Goal: Task Accomplishment & Management: Manage account settings

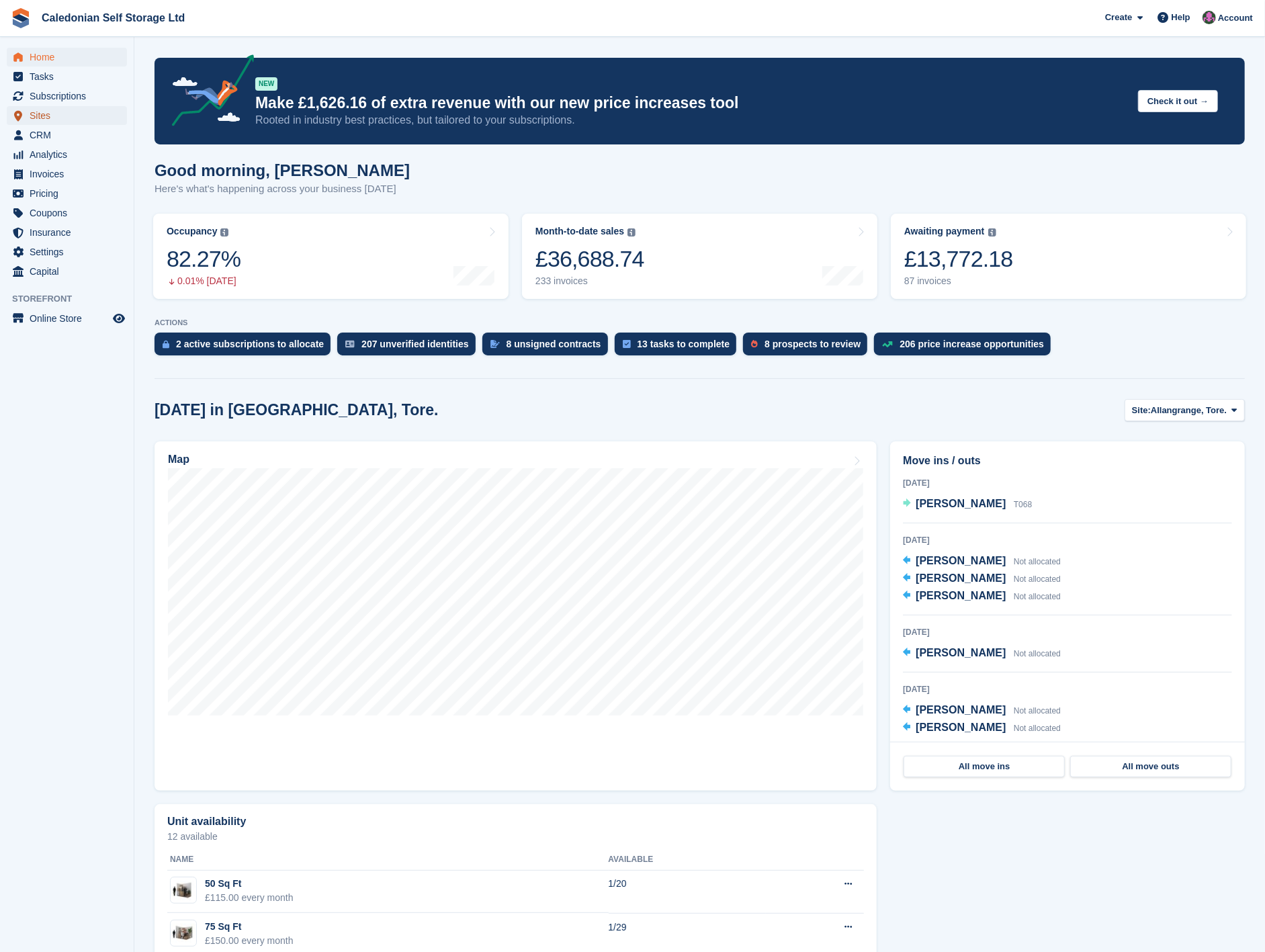
drag, startPoint x: 49, startPoint y: 115, endPoint x: 58, endPoint y: 116, distance: 9.1
click at [49, 115] on span "Sites" at bounding box center [69, 115] width 81 height 19
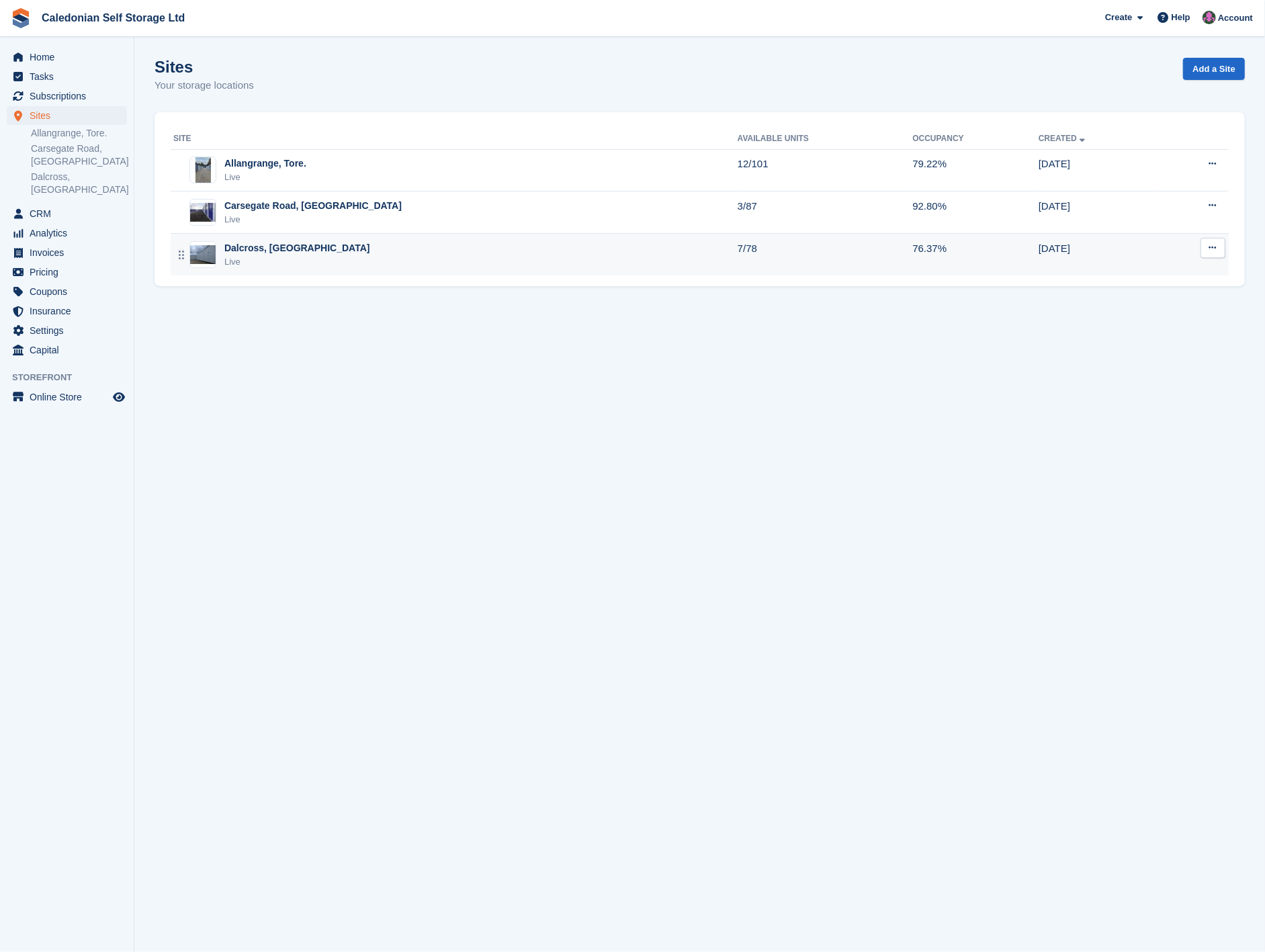
click at [378, 255] on div "Dalcross, Inverness Live" at bounding box center [455, 254] width 564 height 27
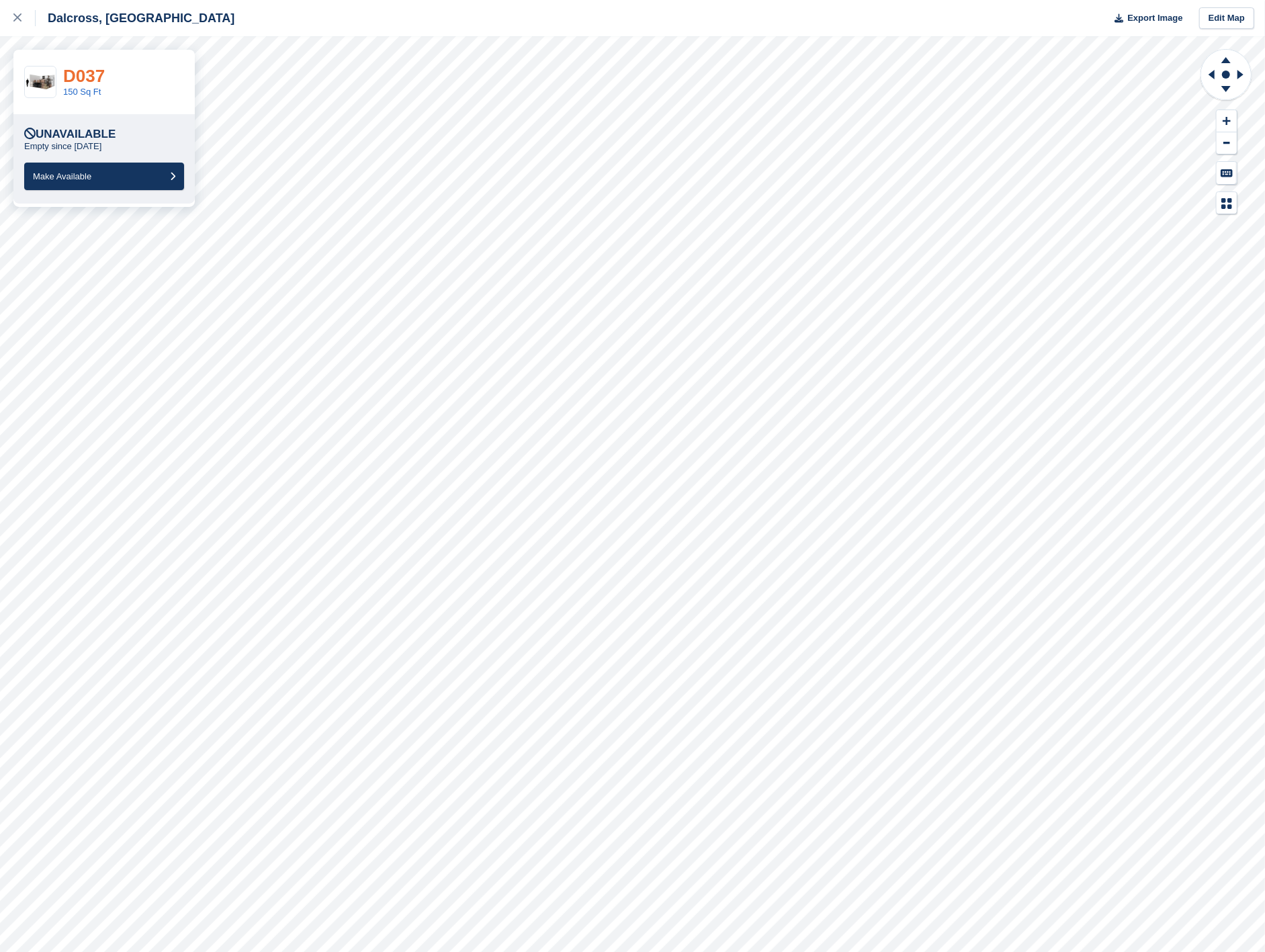
click at [88, 79] on link "D037" at bounding box center [84, 75] width 41 height 20
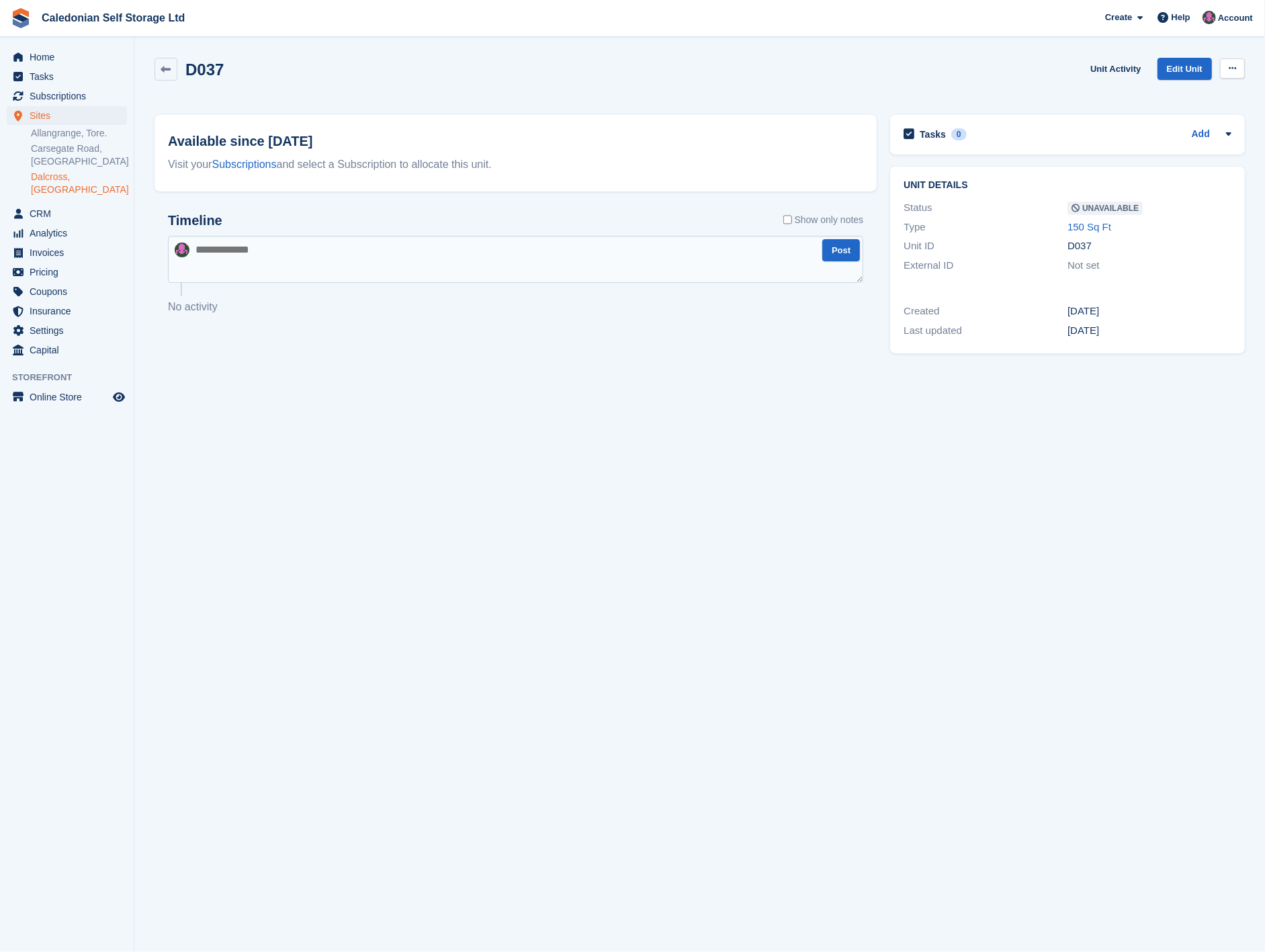
click at [1231, 63] on button at bounding box center [1232, 68] width 24 height 20
click at [1183, 99] on p "Make Available" at bounding box center [1180, 95] width 116 height 18
click at [155, 68] on link at bounding box center [166, 69] width 23 height 23
drag, startPoint x: 76, startPoint y: 174, endPoint x: 104, endPoint y: 173, distance: 28.0
click at [74, 174] on link "Dalcross, [GEOGRAPHIC_DATA]" at bounding box center [79, 183] width 96 height 25
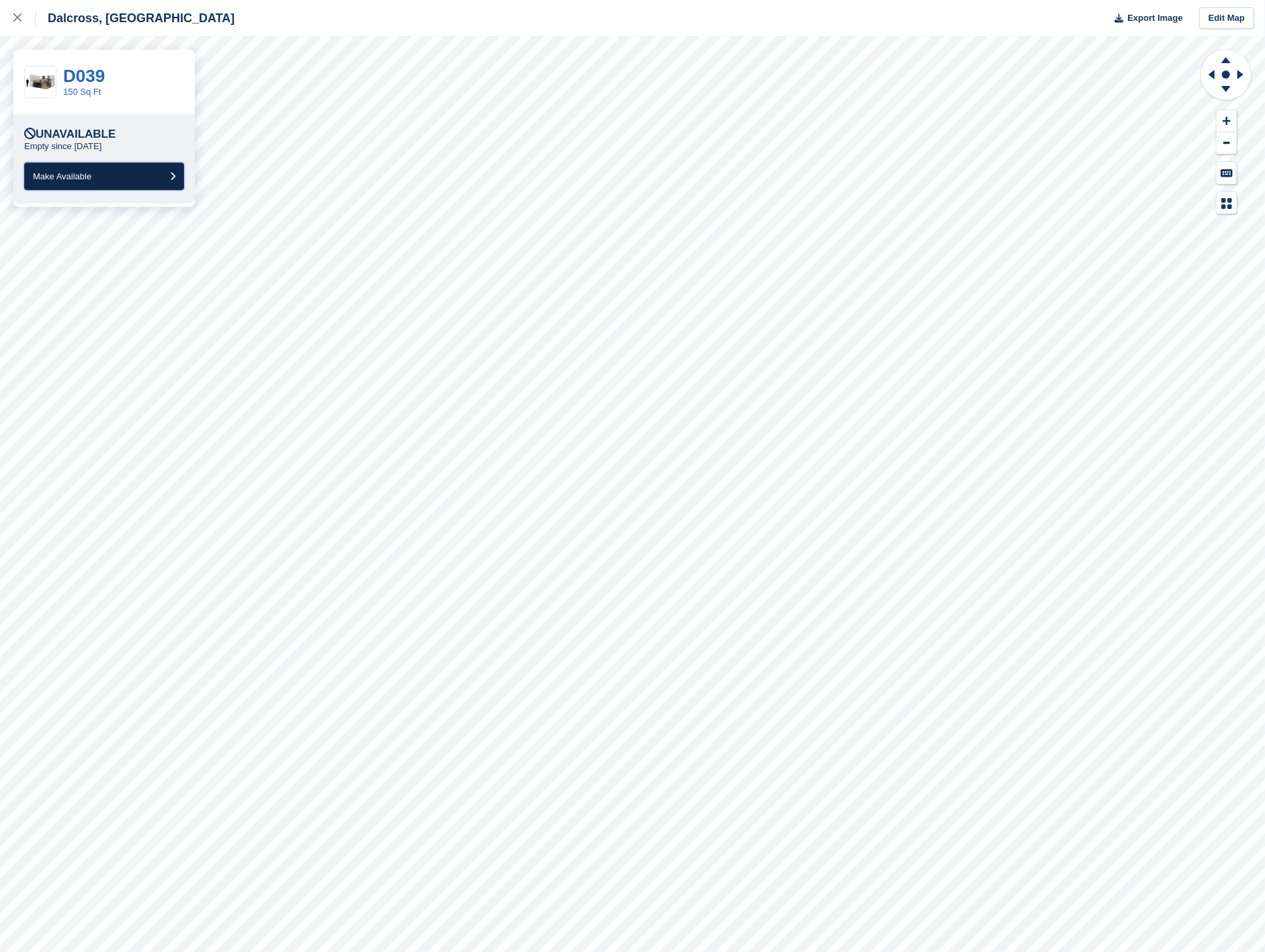
click at [153, 177] on button "Make Available" at bounding box center [104, 176] width 160 height 27
click at [125, 179] on button "Make Available" at bounding box center [104, 176] width 160 height 27
click at [145, 177] on button "Make Available" at bounding box center [104, 176] width 160 height 27
click at [146, 174] on button "Make Available" at bounding box center [104, 176] width 160 height 27
click at [146, 177] on button "Make Available" at bounding box center [104, 176] width 160 height 27
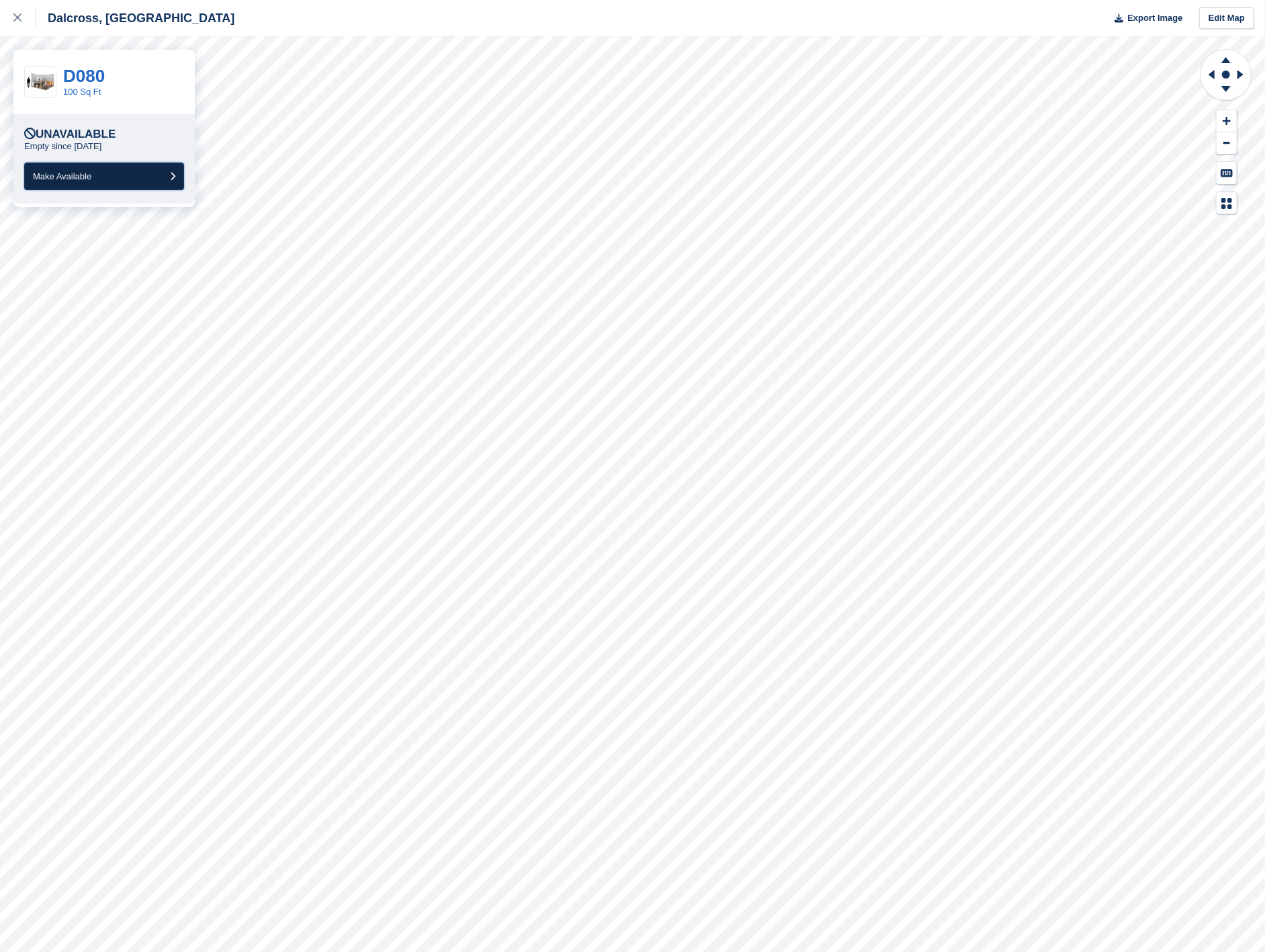
click at [153, 176] on button "Make Available" at bounding box center [104, 176] width 160 height 27
click at [98, 178] on button "Make Available" at bounding box center [104, 176] width 160 height 27
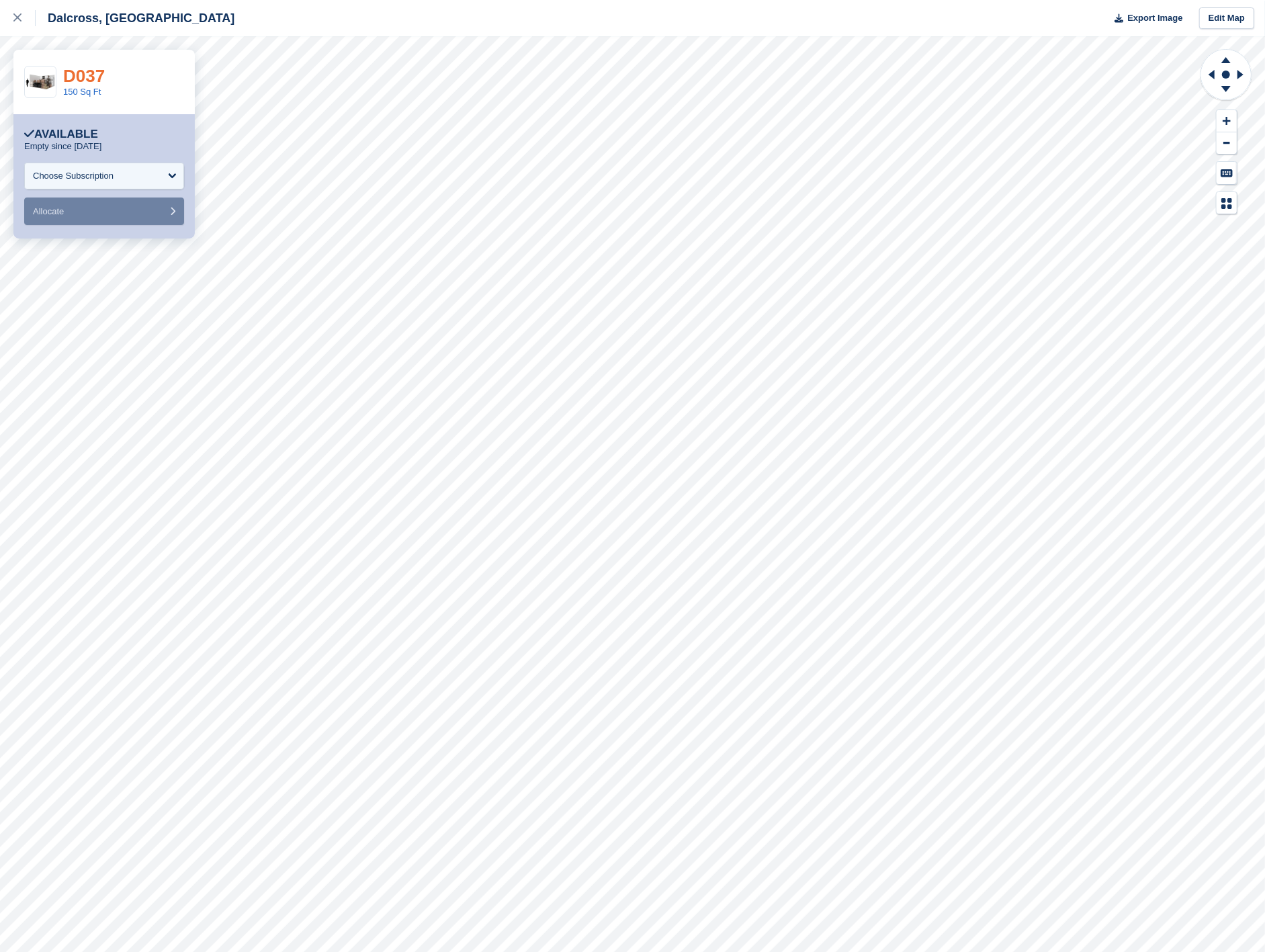
click at [89, 79] on link "D037" at bounding box center [84, 75] width 41 height 20
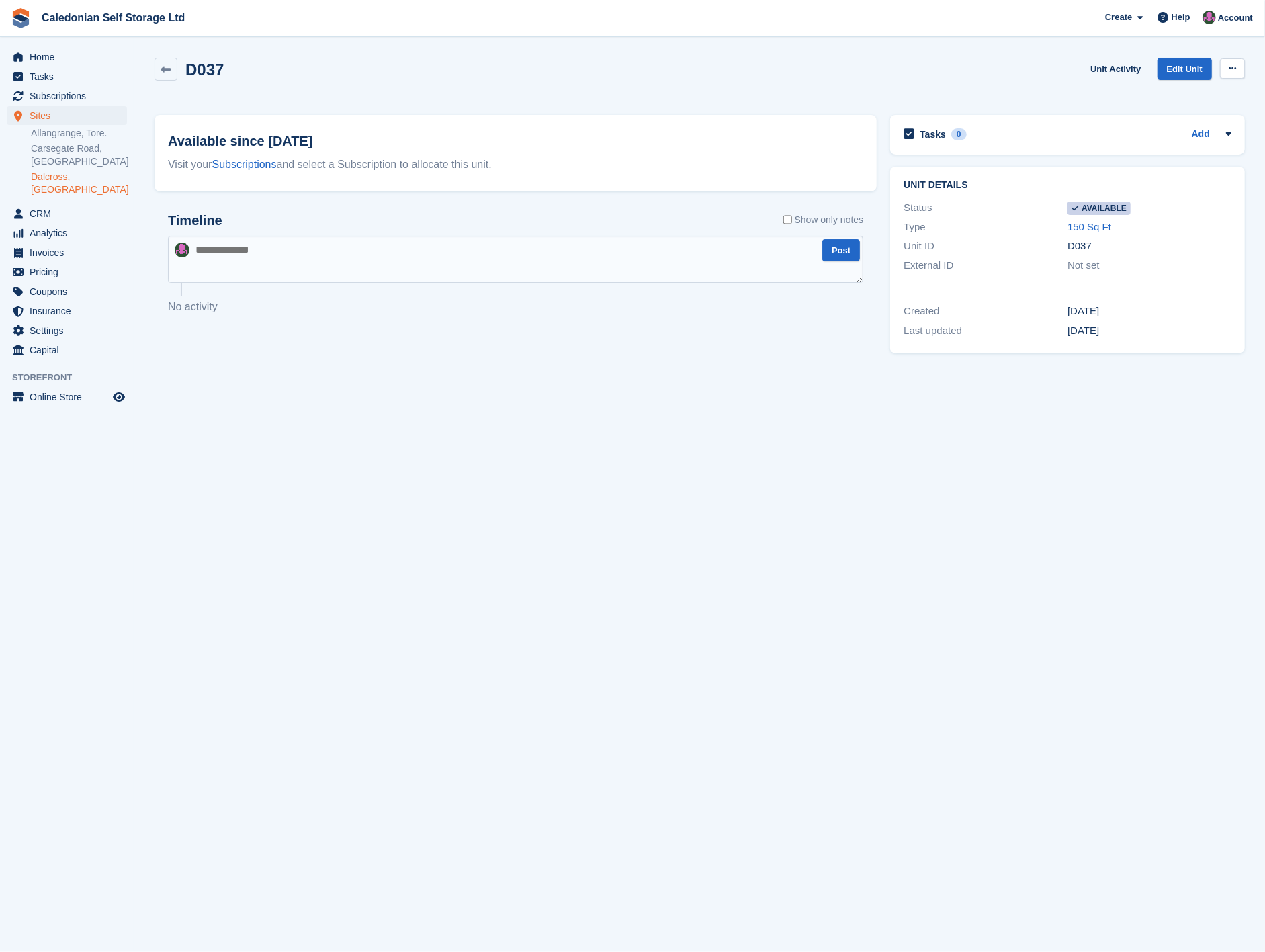
click at [1231, 72] on icon at bounding box center [1232, 68] width 8 height 8
click at [1183, 97] on p "Make unavailable" at bounding box center [1180, 95] width 116 height 18
click at [69, 185] on div "Sites Sites Sites [GEOGRAPHIC_DATA], Tore. [GEOGRAPHIC_DATA], [GEOGRAPHIC_DATA]…" at bounding box center [67, 155] width 133 height 98
click at [69, 182] on link "Dalcross, [GEOGRAPHIC_DATA]" at bounding box center [79, 183] width 96 height 25
